Goal: Transaction & Acquisition: Subscribe to service/newsletter

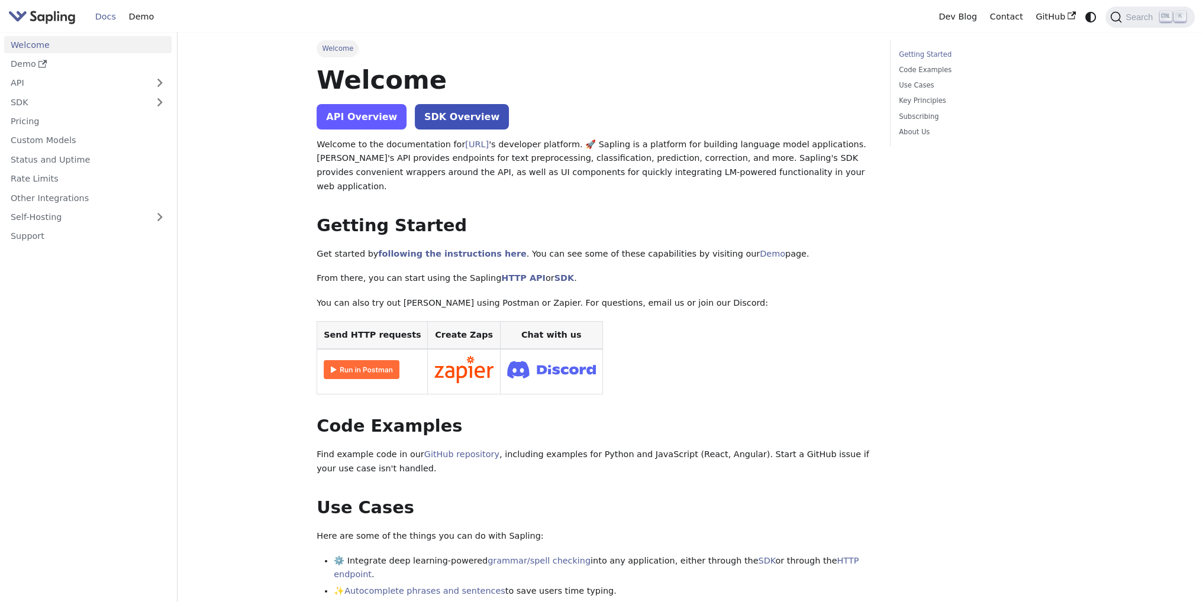
click at [324, 118] on link "API Overview" at bounding box center [362, 116] width 90 height 25
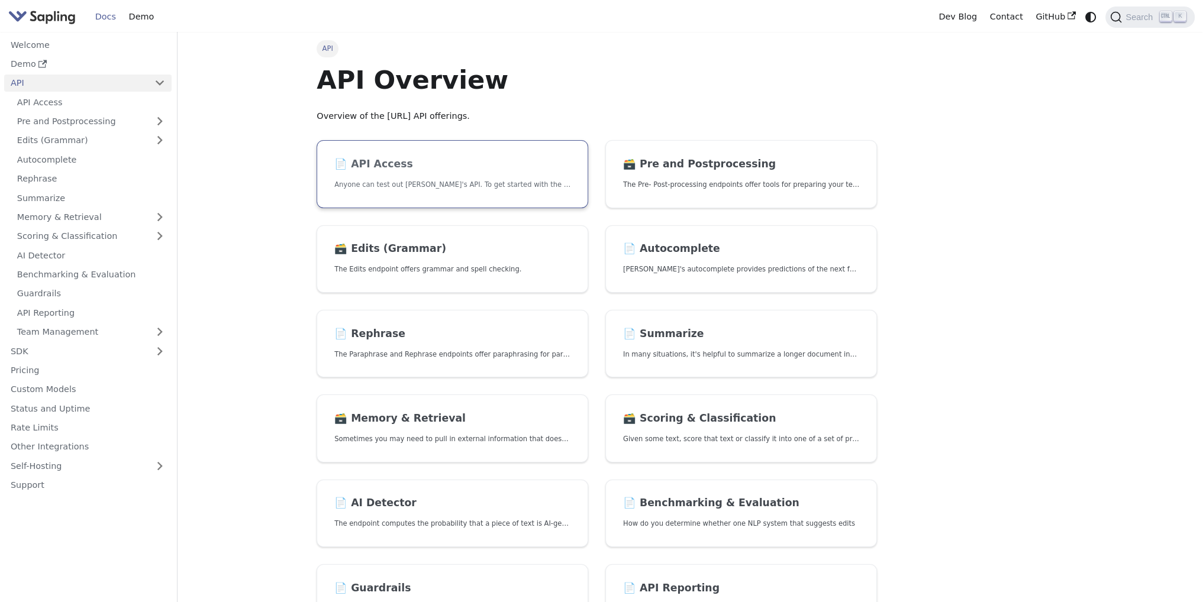
click at [421, 173] on link "📄️ API Access Anyone can test out [PERSON_NAME]'s API. To get started with the …" at bounding box center [453, 174] width 272 height 68
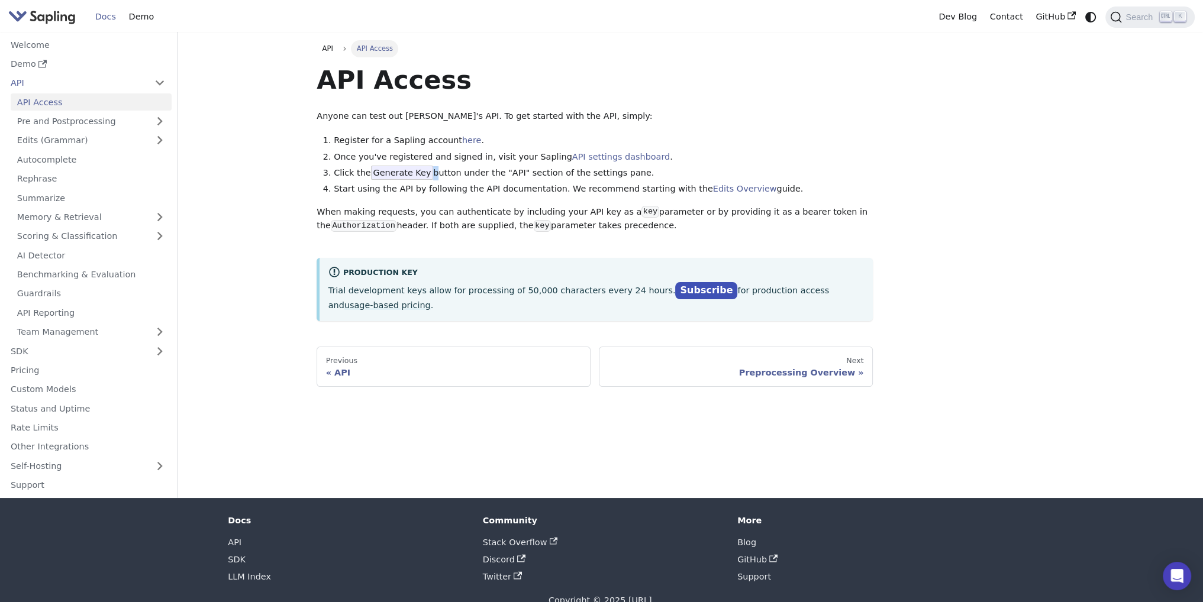
click at [736, 127] on div "API Access Anyone can test out [PERSON_NAME]'s API. To get started with the API…" at bounding box center [595, 192] width 556 height 257
click at [675, 287] on link "Subscribe" at bounding box center [706, 290] width 62 height 17
